Goal: Task Accomplishment & Management: Manage account settings

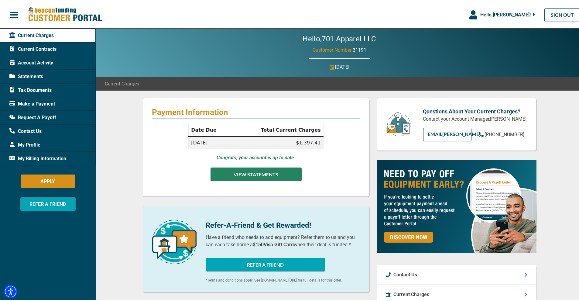
click at [254, 174] on button "VIEW STATEMENTS" at bounding box center [256, 173] width 91 height 14
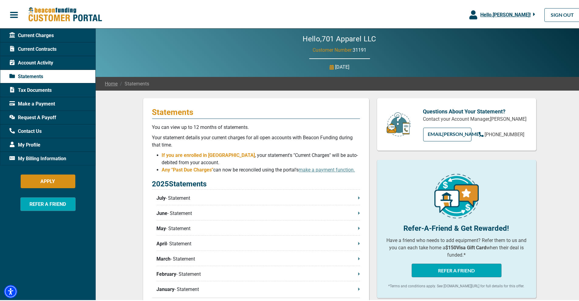
click at [47, 117] on span "Request A Payoff" at bounding box center [32, 116] width 47 height 7
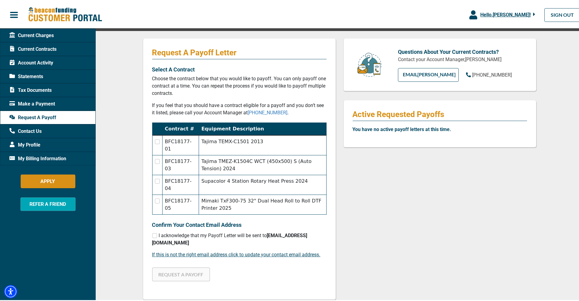
scroll to position [113, 0]
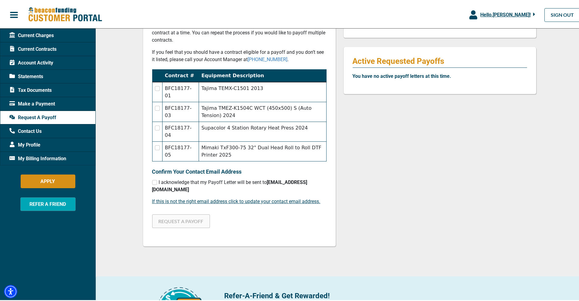
click at [156, 88] on input "checkbox" at bounding box center [157, 87] width 5 height 5
checkbox input "true"
click at [155, 108] on input "checkbox" at bounding box center [157, 107] width 5 height 5
checkbox input "true"
checkbox input "false"
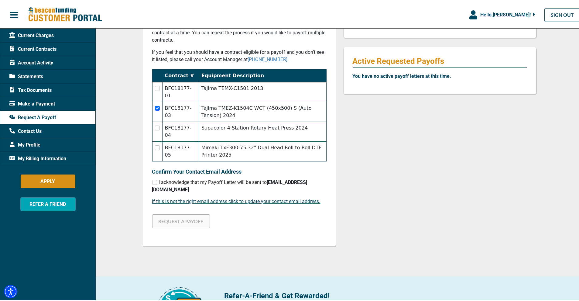
click at [155, 126] on input "checkbox" at bounding box center [157, 126] width 5 height 5
checkbox input "true"
checkbox input "false"
click at [155, 86] on input "checkbox" at bounding box center [157, 87] width 5 height 5
checkbox input "true"
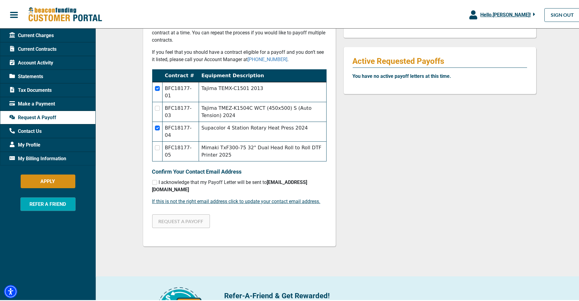
checkbox input "false"
click at [155, 182] on div "I acknowledge that my Payoff Letter will be sent to [EMAIL_ADDRESS][DOMAIN_NAME]" at bounding box center [239, 184] width 174 height 15
click at [155, 181] on div "I acknowledge that my Payoff Letter will be sent to [EMAIL_ADDRESS][DOMAIN_NAME]" at bounding box center [239, 184] width 174 height 15
click at [152, 181] on input "checkbox" at bounding box center [154, 181] width 5 height 5
checkbox input "true"
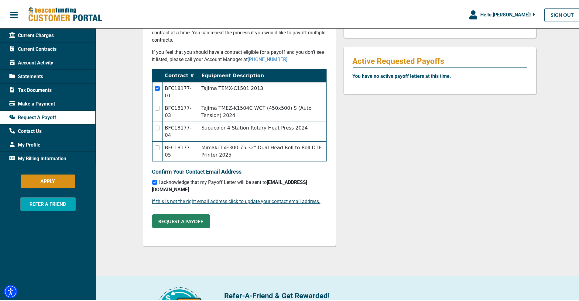
click at [180, 213] on button "REQUEST A PAYOFF" at bounding box center [181, 220] width 58 height 14
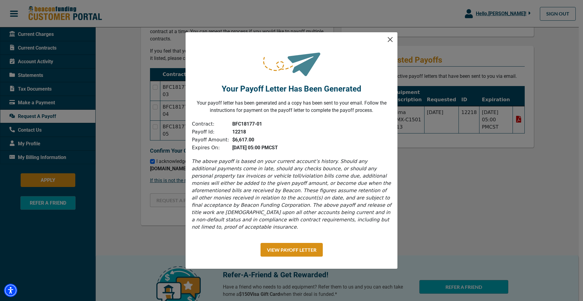
click at [391, 44] on button "Close" at bounding box center [391, 40] width 10 height 10
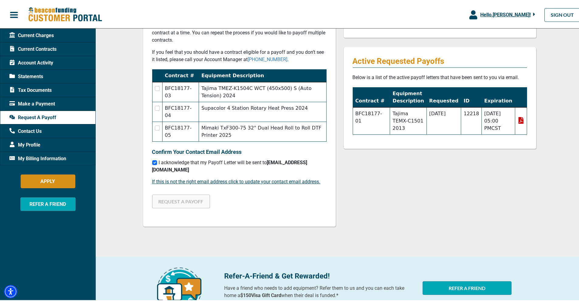
click at [155, 87] on input "checkbox" at bounding box center [157, 87] width 5 height 5
click at [190, 195] on button "REQUEST A PAYOFF" at bounding box center [181, 200] width 58 height 14
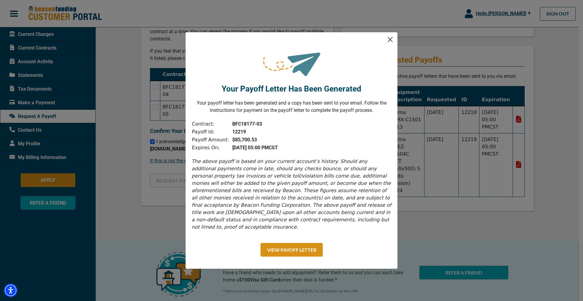
click at [389, 43] on button "Close" at bounding box center [391, 40] width 10 height 10
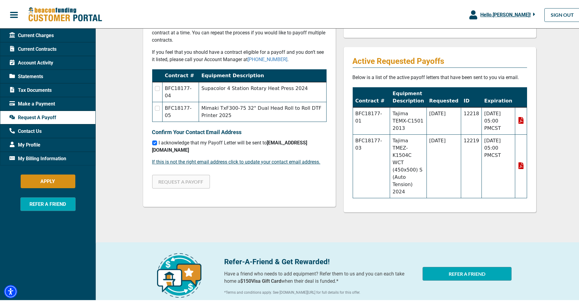
click at [156, 87] on input "checkbox" at bounding box center [157, 87] width 5 height 5
click at [186, 174] on button "REQUEST A PAYOFF" at bounding box center [181, 180] width 58 height 14
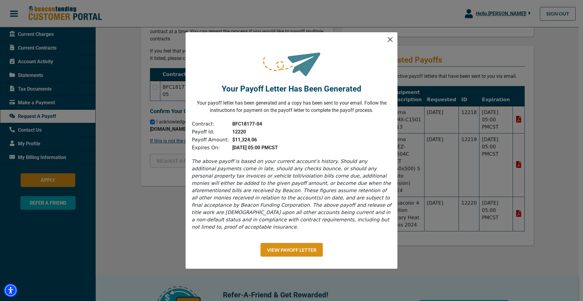
click at [390, 42] on button "Close" at bounding box center [391, 40] width 10 height 10
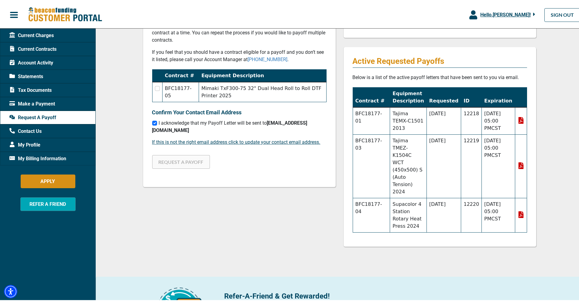
click at [156, 88] on input "checkbox" at bounding box center [157, 87] width 5 height 5
checkbox input "true"
click at [184, 154] on button "REQUEST A PAYOFF" at bounding box center [181, 161] width 58 height 14
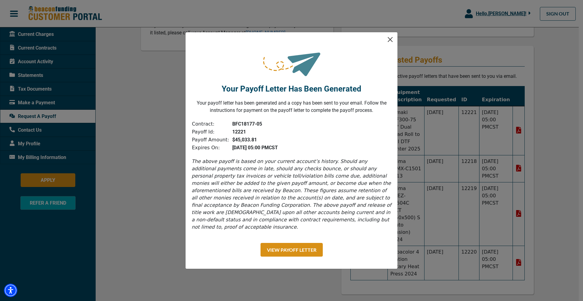
click at [389, 43] on button "Close" at bounding box center [391, 40] width 10 height 10
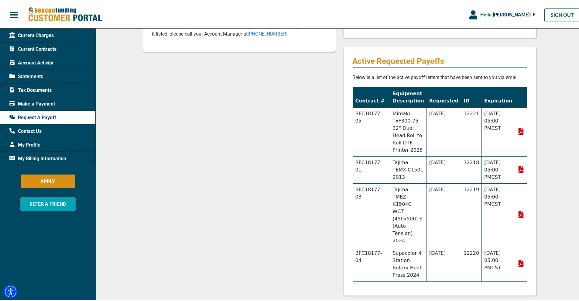
click at [29, 36] on span "Current Charges" at bounding box center [31, 34] width 44 height 7
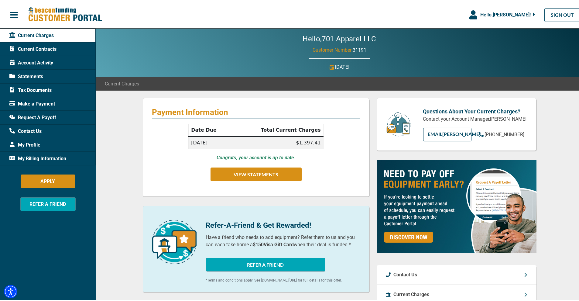
click at [32, 144] on span "My Profile" at bounding box center [24, 143] width 31 height 7
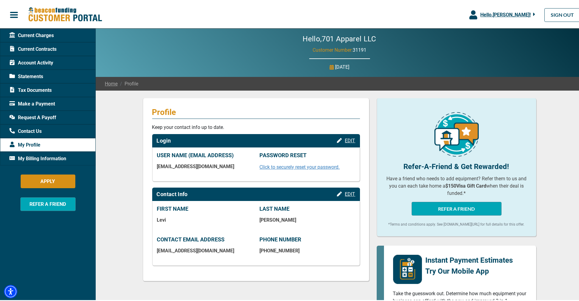
click at [51, 153] on div "My Billing Information" at bounding box center [48, 157] width 96 height 14
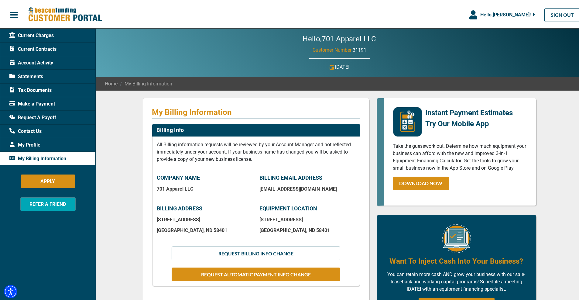
scroll to position [7, 0]
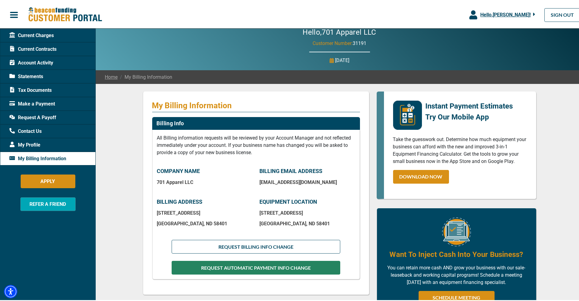
click at [274, 269] on button "REQUEST AUTOMATIC PAYMENT INFO CHANGE" at bounding box center [256, 266] width 168 height 14
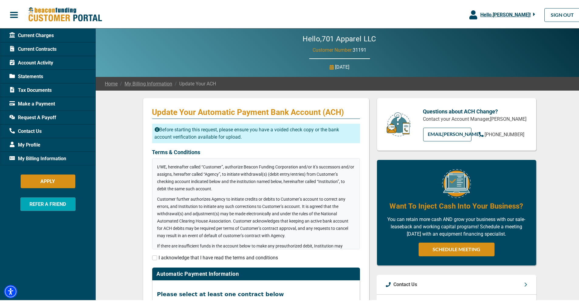
scroll to position [7, 0]
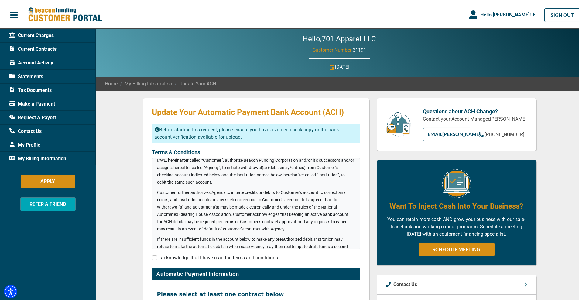
click at [206, 257] on span "I acknowledge that I have read the terms and conditions" at bounding box center [218, 256] width 119 height 6
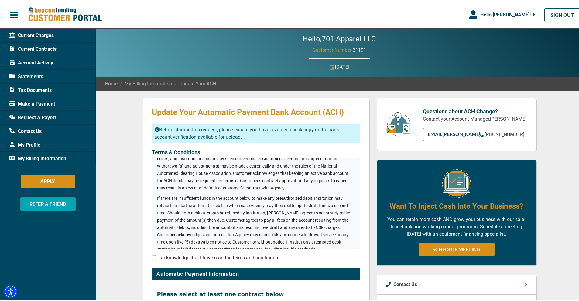
scroll to position [81, 0]
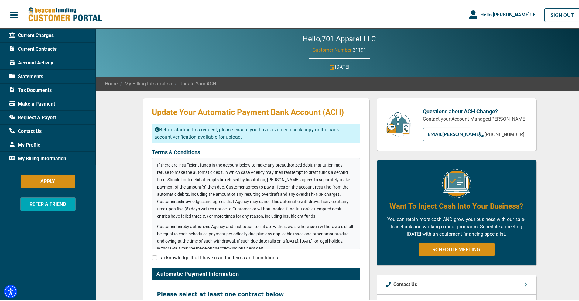
click at [153, 255] on input "checkbox" at bounding box center [154, 256] width 5 height 5
checkbox input "true"
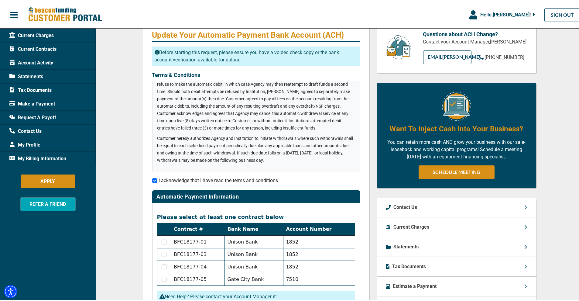
scroll to position [159, 0]
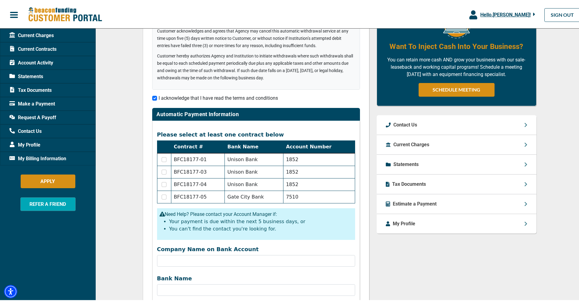
click at [164, 197] on input "checkbox" at bounding box center [164, 195] width 5 height 5
checkbox input "true"
click at [188, 262] on input "Company Name on Bank Account" at bounding box center [256, 260] width 198 height 12
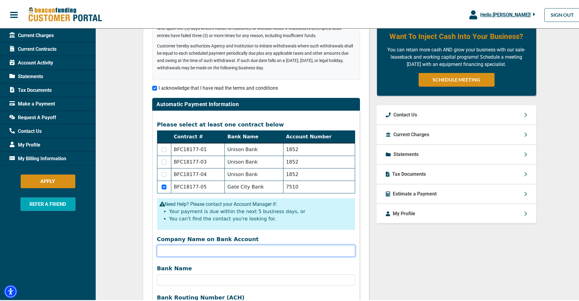
scroll to position [197, 0]
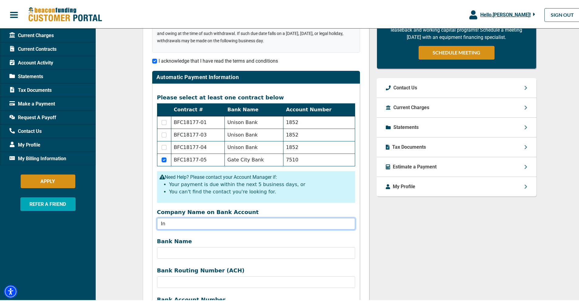
type input "I"
type input "Two Rivers Printing"
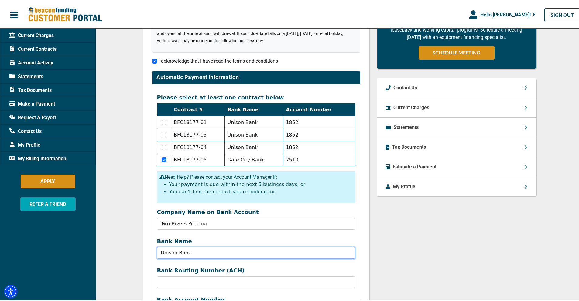
type input "Unison Bank"
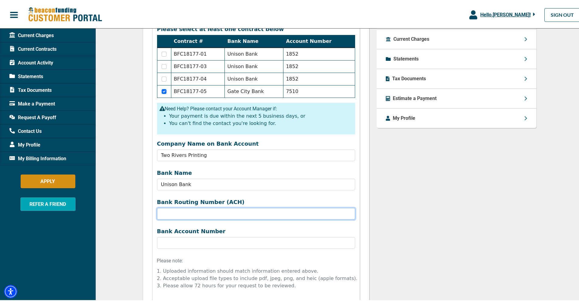
scroll to position [315, 0]
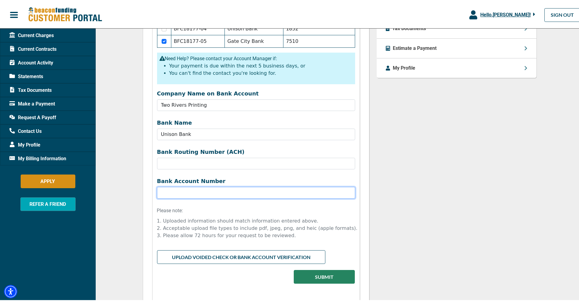
click at [231, 189] on input "Bank Name" at bounding box center [256, 192] width 198 height 12
type input "131852"
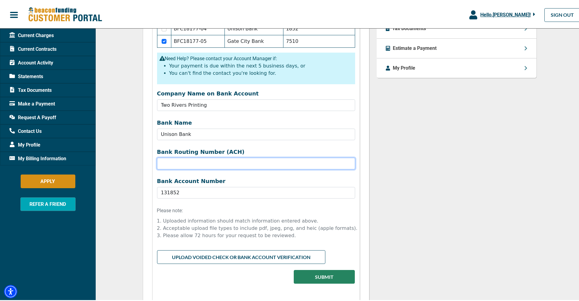
click at [244, 163] on input "Company Name on Bank Account" at bounding box center [256, 162] width 198 height 12
click at [188, 165] on input "Company Name on Bank Account" at bounding box center [256, 162] width 198 height 12
paste input "091310495"
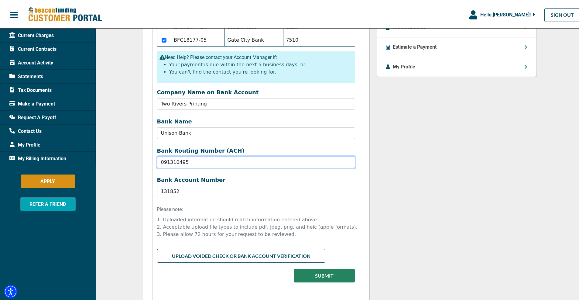
scroll to position [320, 0]
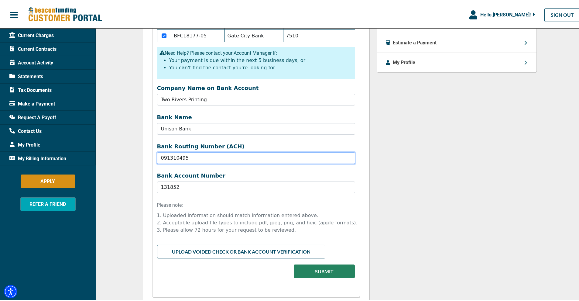
type input "091310495"
click at [220, 250] on input "file" at bounding box center [256, 249] width 198 height 12
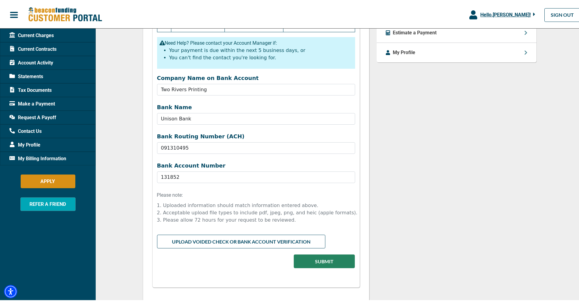
scroll to position [379, 0]
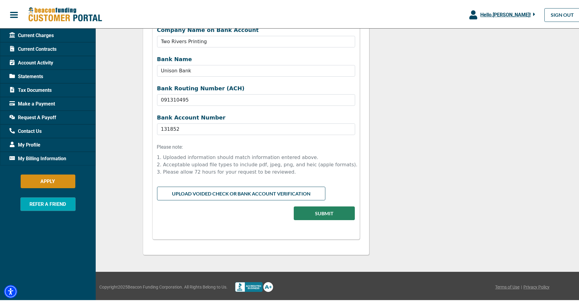
click at [214, 191] on input "file" at bounding box center [256, 191] width 198 height 12
type input "C:\fakepath\IMG_1661.jpeg"
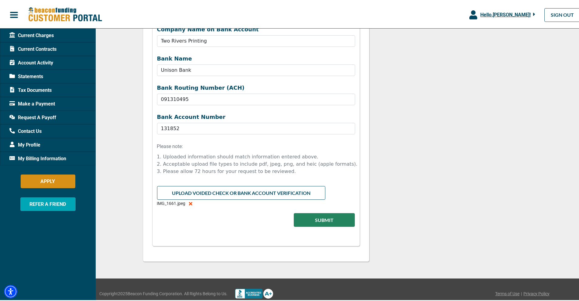
click at [189, 203] on icon at bounding box center [190, 202] width 3 height 3
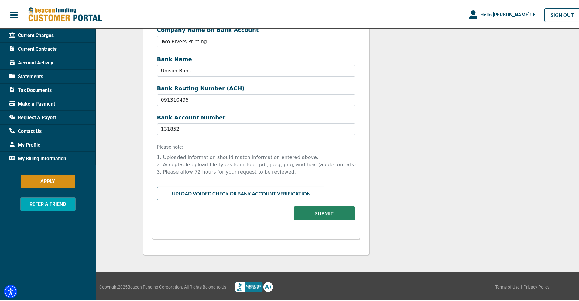
click at [236, 195] on input "file" at bounding box center [256, 191] width 198 height 12
type input "C:\fakepath\IMG_1661.HEIC"
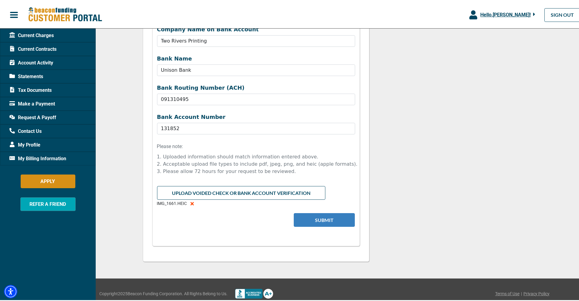
click at [310, 221] on button "Submit" at bounding box center [324, 219] width 61 height 14
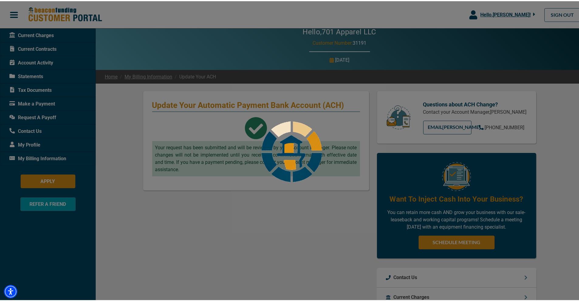
scroll to position [0, 0]
